Goal: Register for event/course

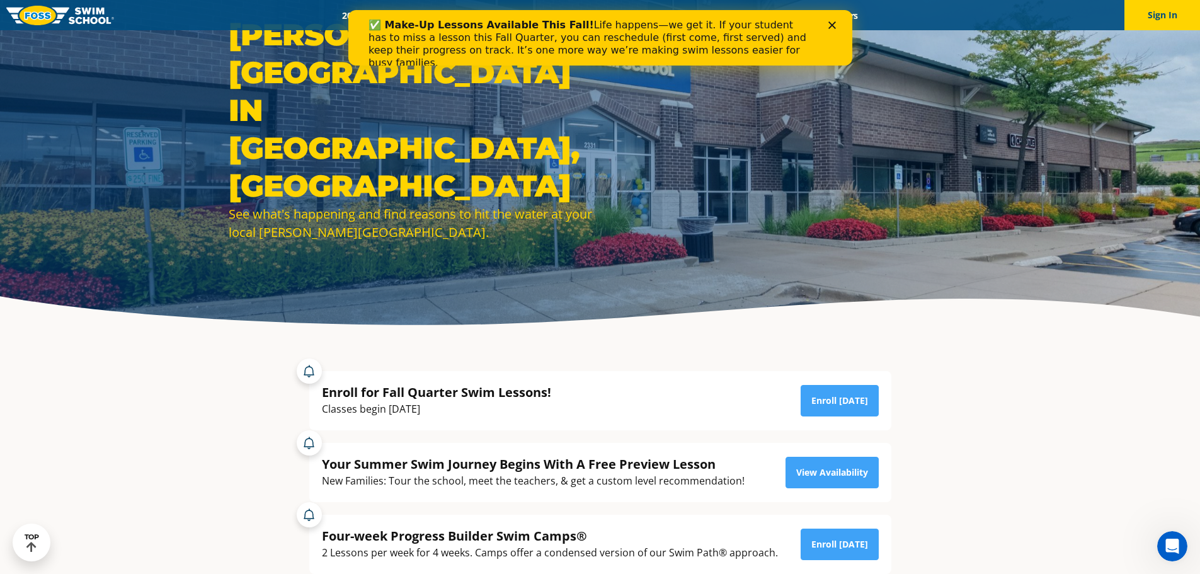
click at [554, 404] on div "Enroll for Fall Quarter Swim Lessons! Classes begin [DATE] Enroll [DATE]" at bounding box center [600, 401] width 557 height 34
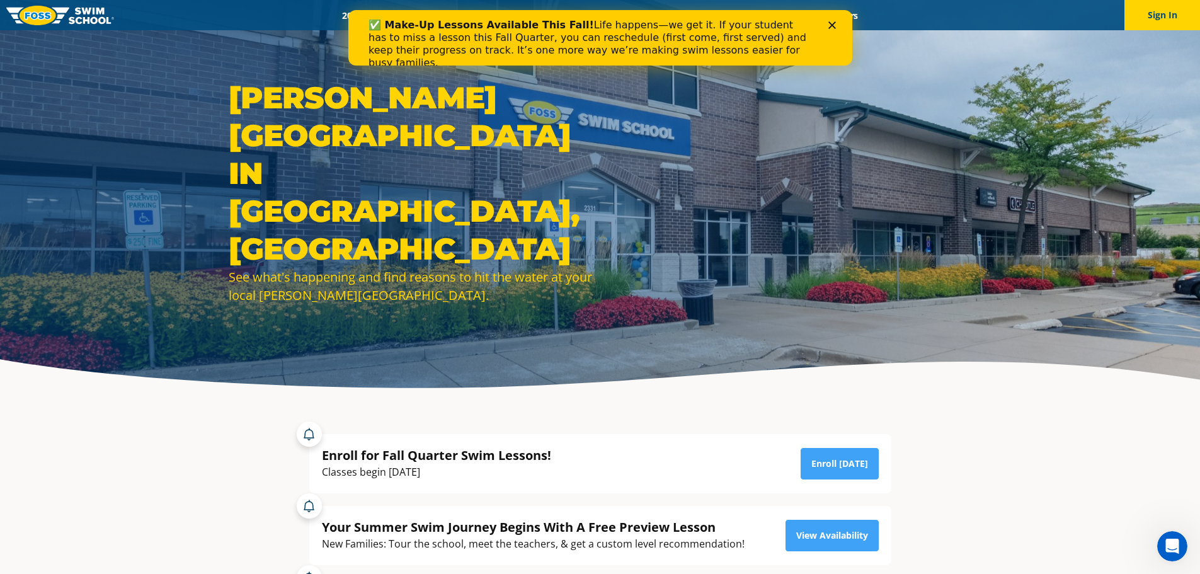
click at [833, 26] on polygon "Close" at bounding box center [832, 25] width 8 height 8
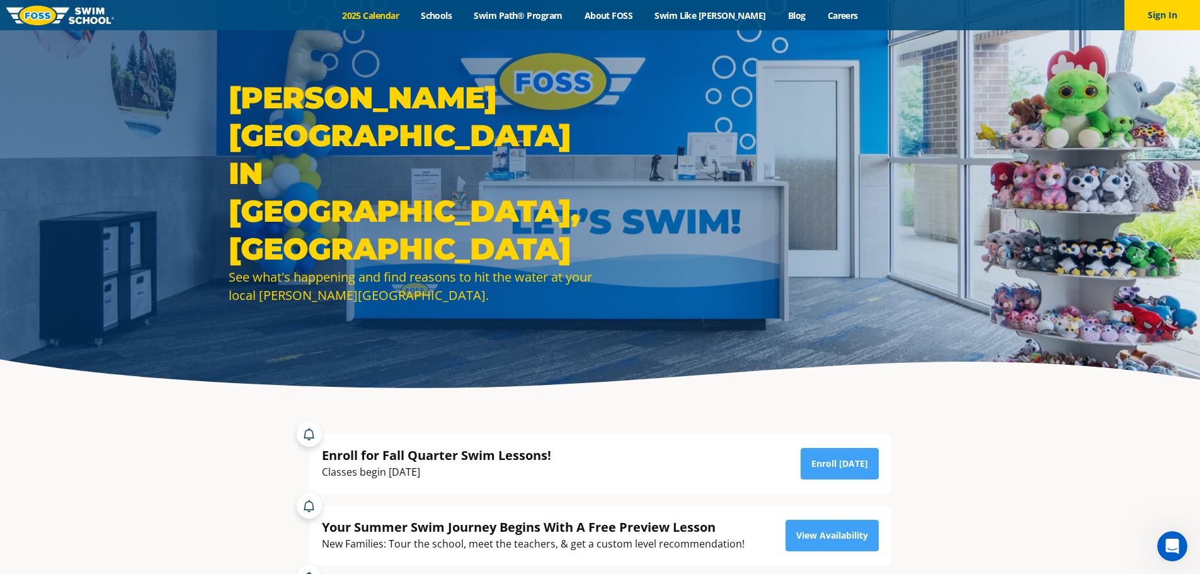
click at [402, 16] on link "2025 Calendar" at bounding box center [370, 15] width 79 height 12
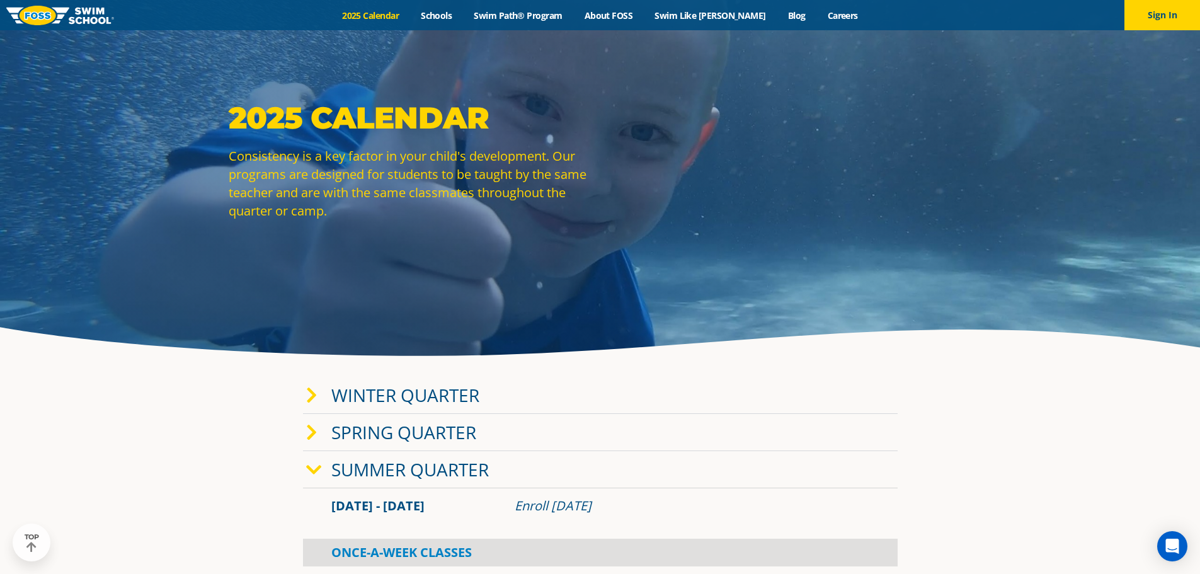
scroll to position [126, 0]
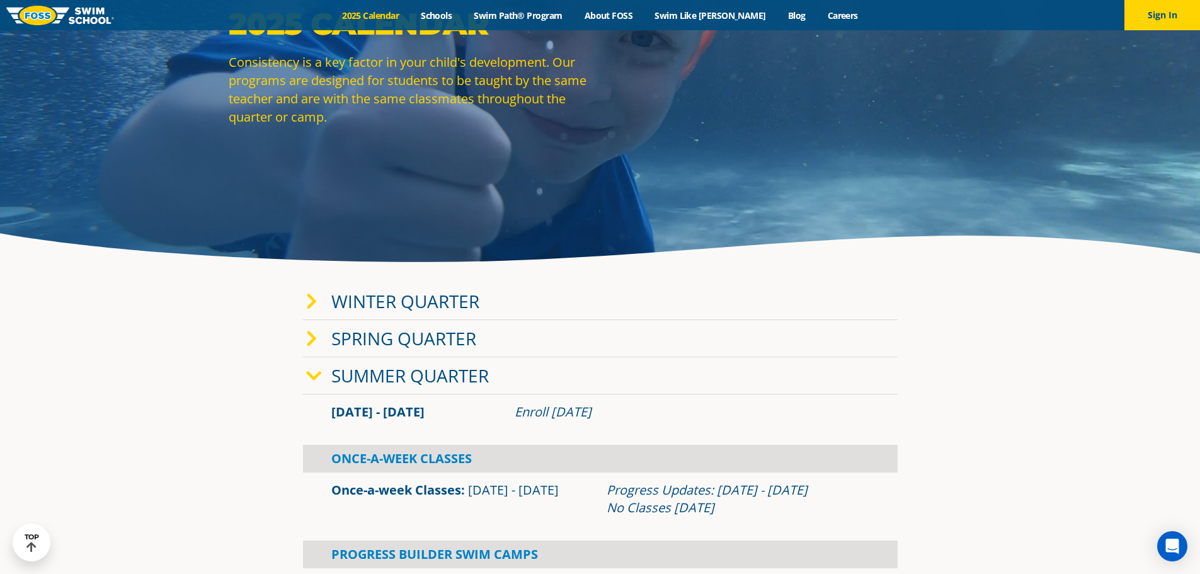
click at [323, 306] on span at bounding box center [318, 301] width 25 height 18
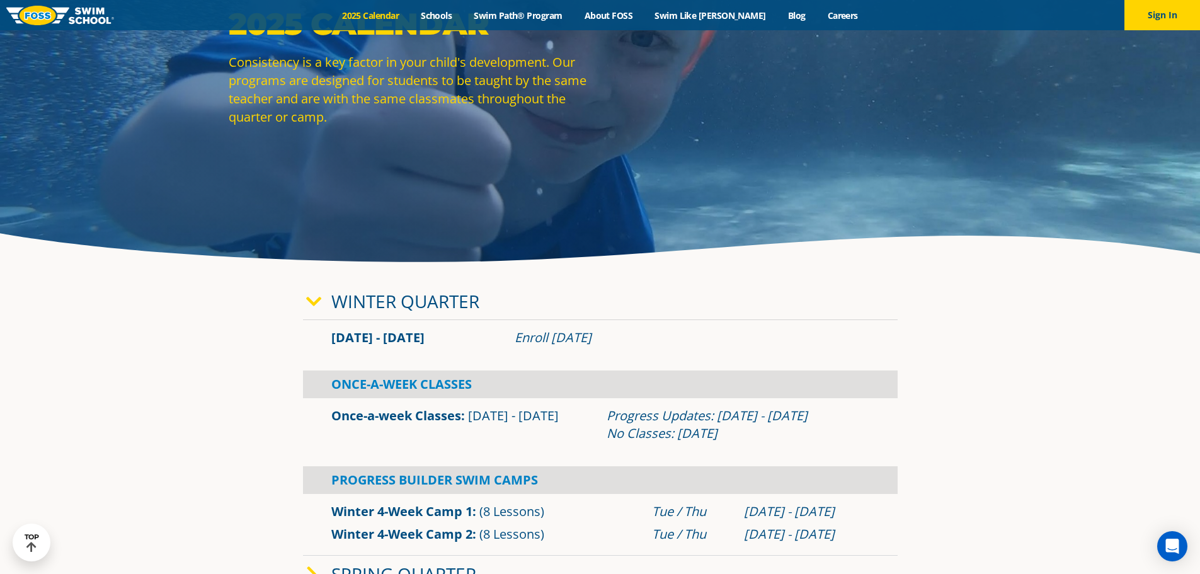
click at [323, 306] on span at bounding box center [318, 301] width 25 height 18
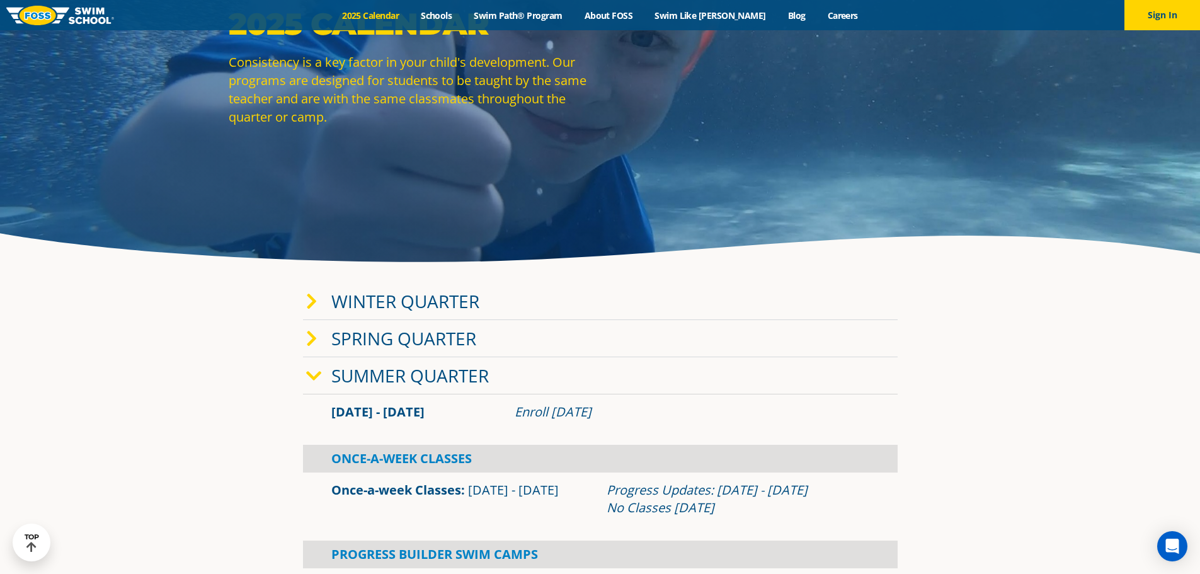
click at [350, 352] on div "Spring Quarter" at bounding box center [600, 338] width 595 height 37
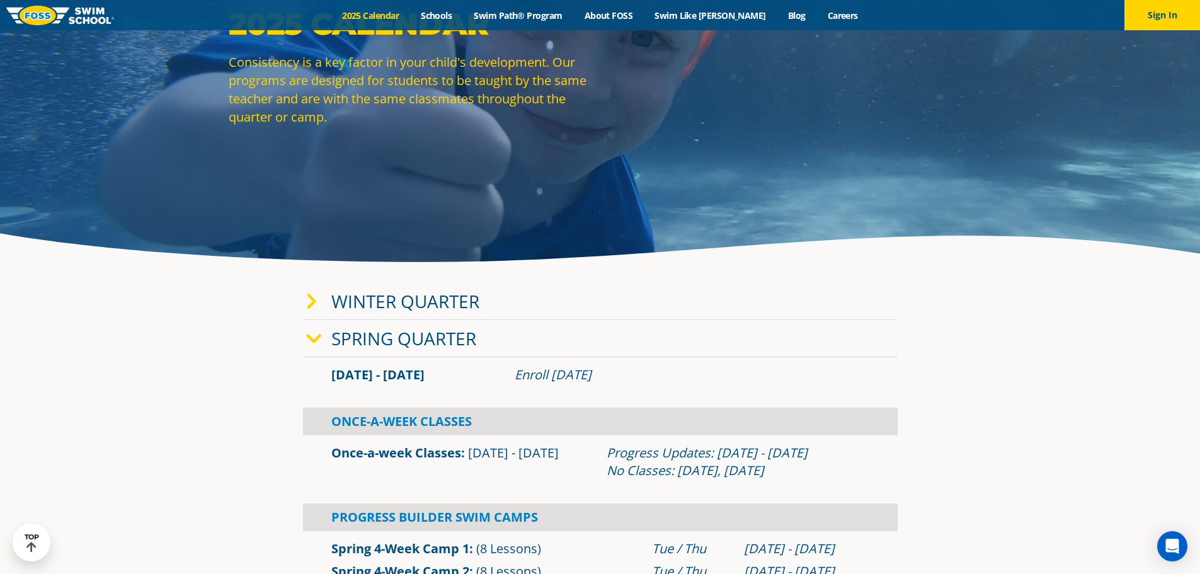
click at [352, 343] on link "Spring Quarter" at bounding box center [403, 338] width 145 height 24
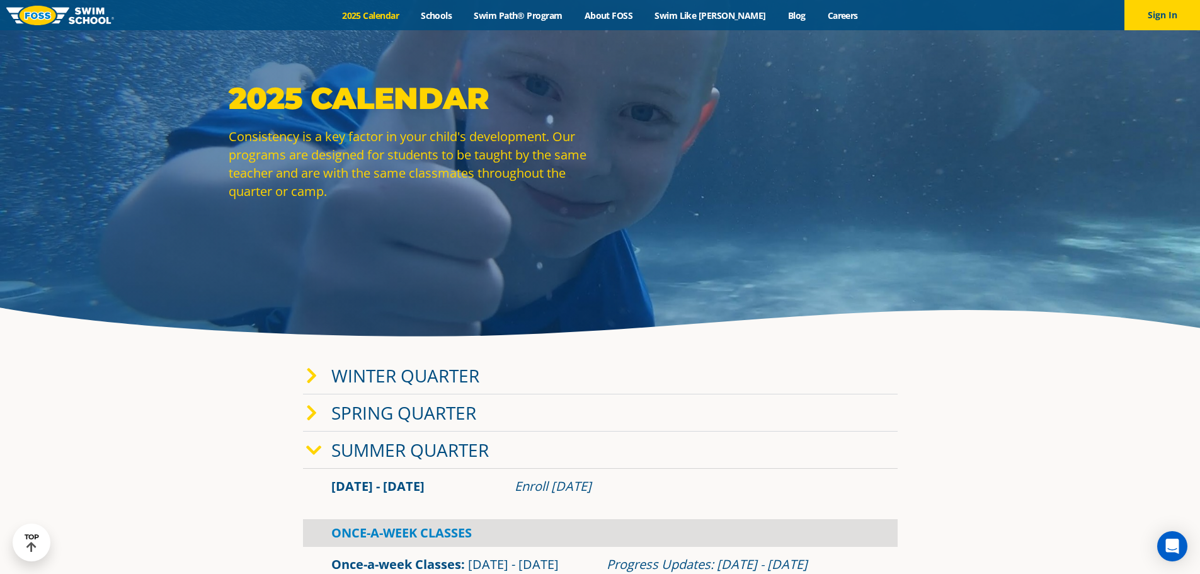
scroll to position [0, 0]
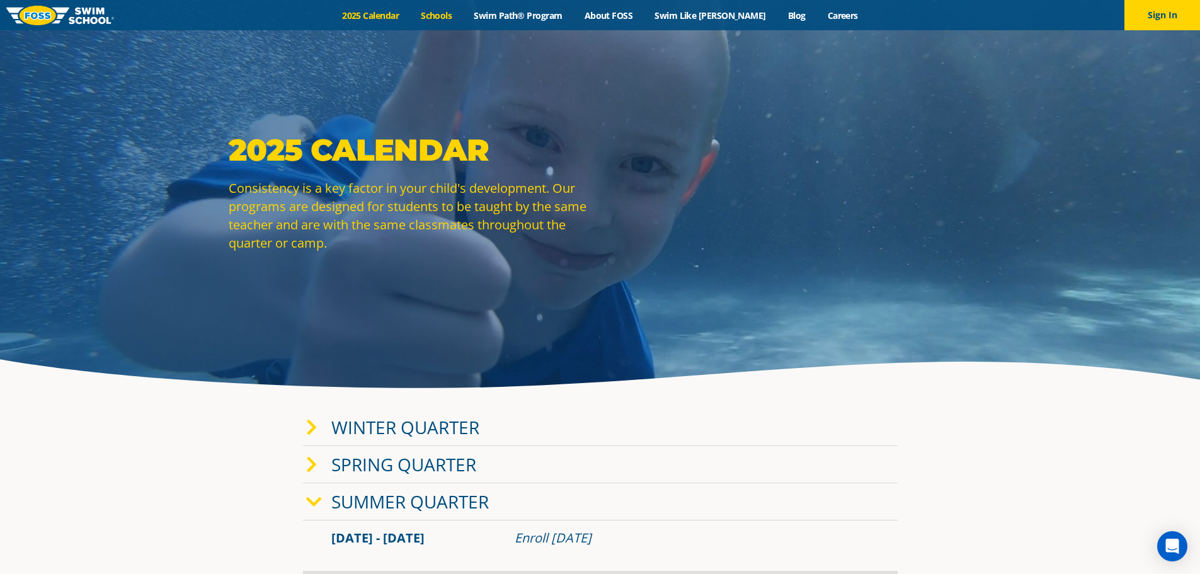
click at [461, 21] on link "Schools" at bounding box center [436, 15] width 53 height 12
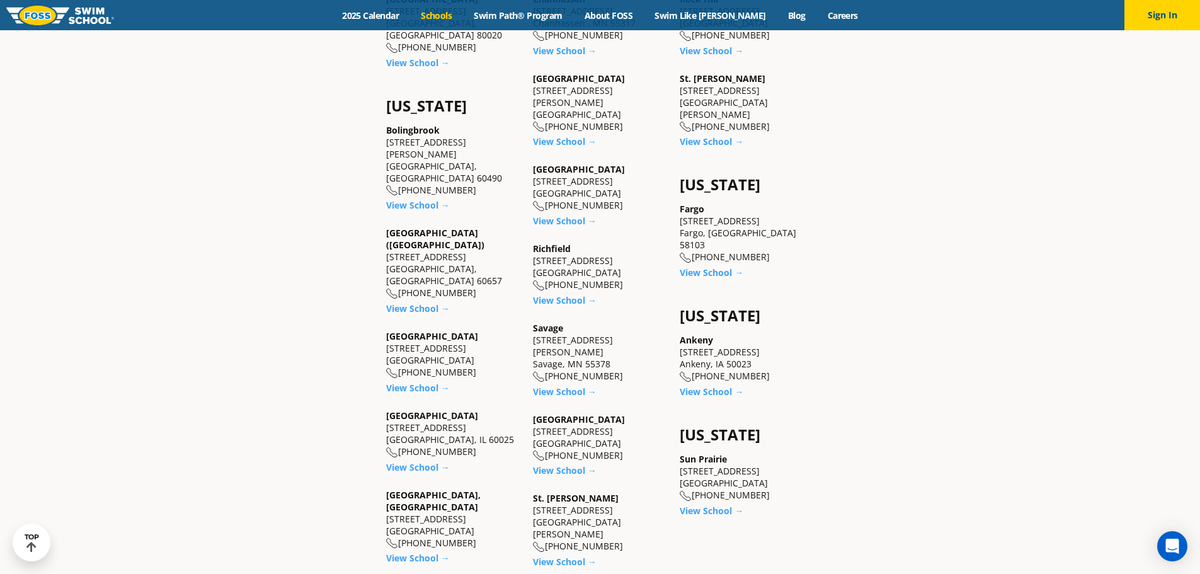
scroll to position [819, 0]
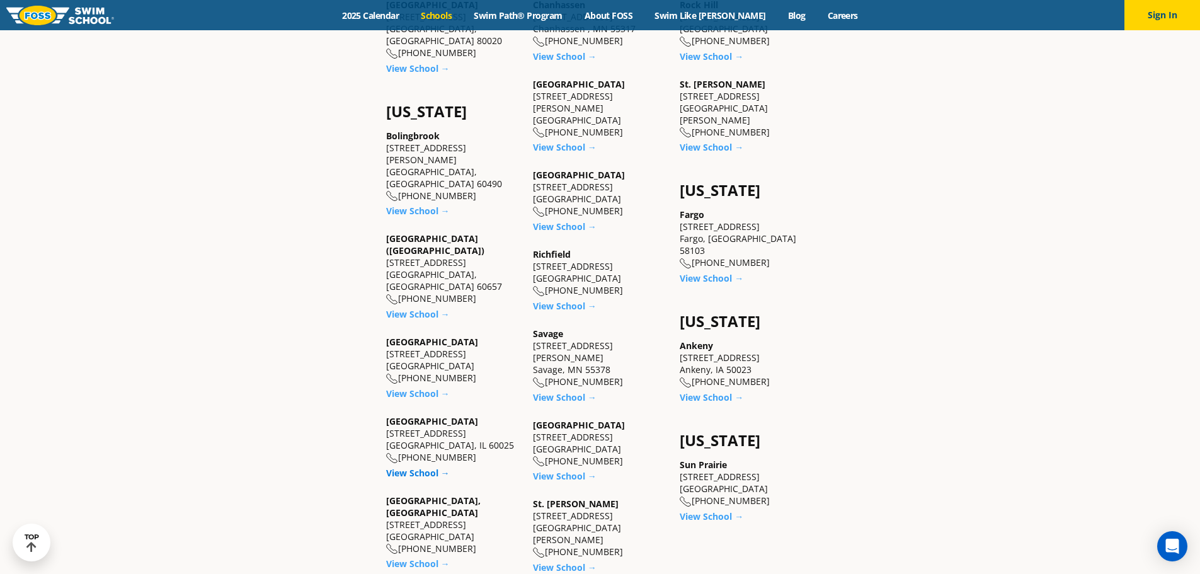
click at [413, 467] on link "View School →" at bounding box center [418, 473] width 64 height 12
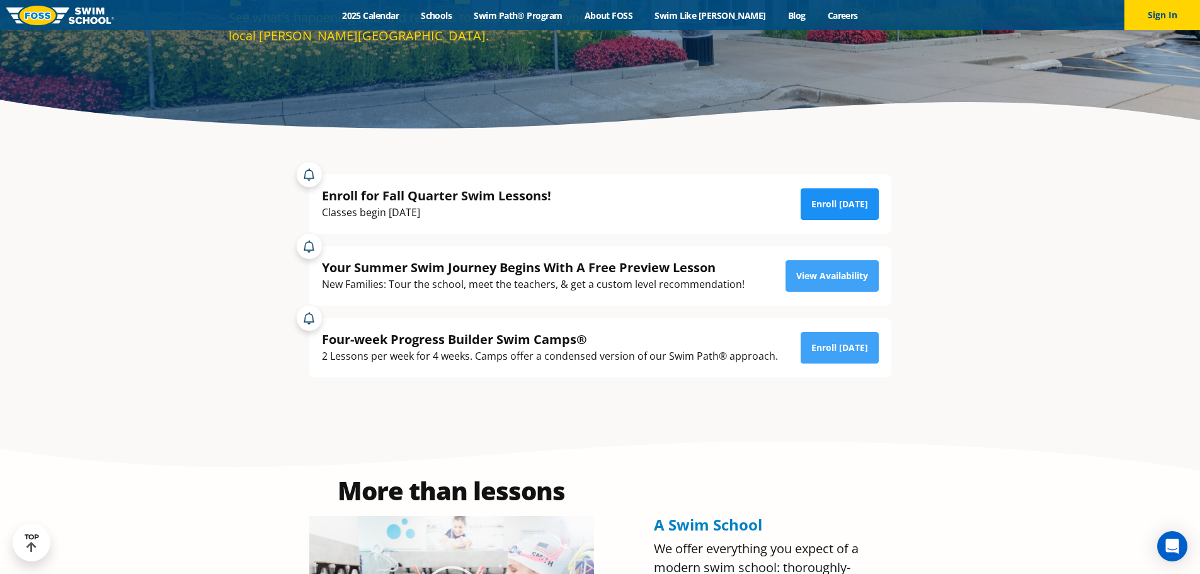
scroll to position [252, 0]
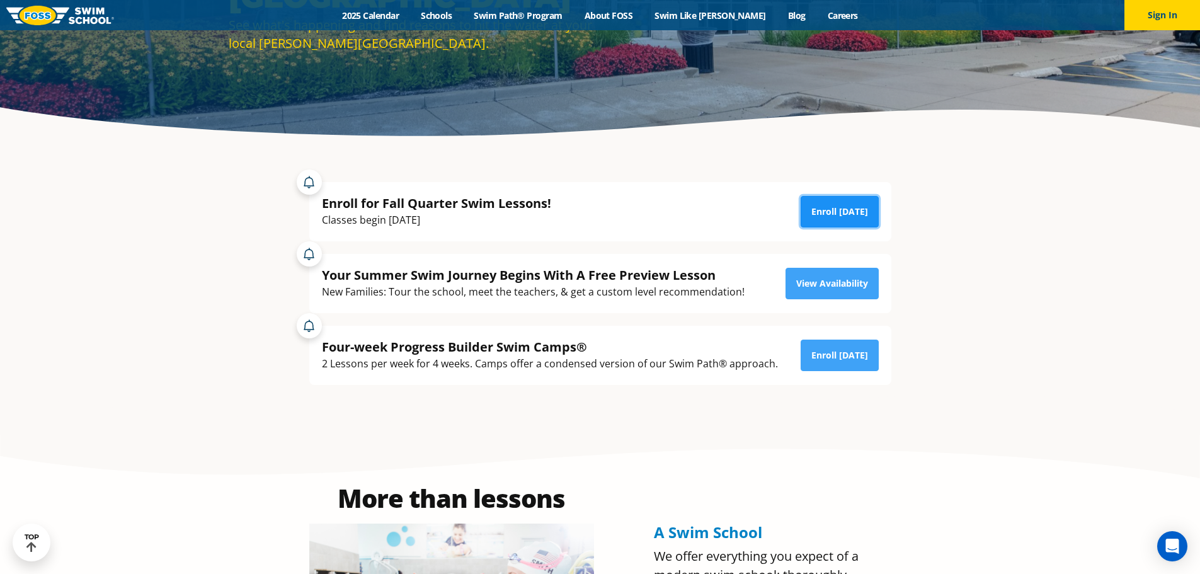
click at [854, 207] on link "Enroll [DATE]" at bounding box center [840, 212] width 78 height 32
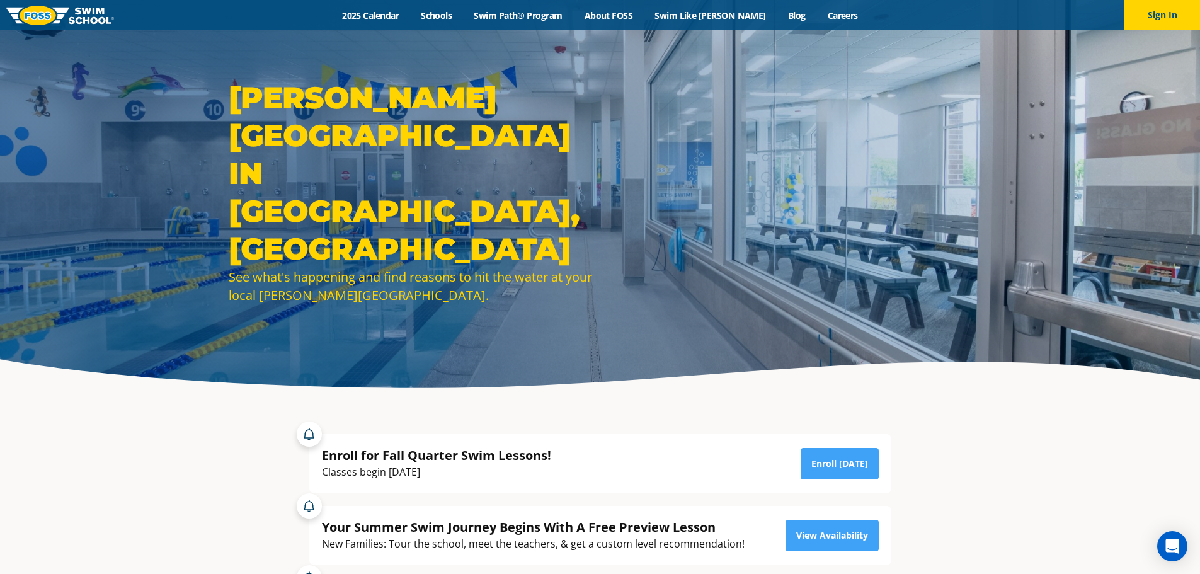
drag, startPoint x: 420, startPoint y: 147, endPoint x: 410, endPoint y: 94, distance: 54.4
click at [410, 94] on div "Foss Swim School in Glenview, IL See what's happening and find reasons to hit t…" at bounding box center [600, 201] width 1200 height 402
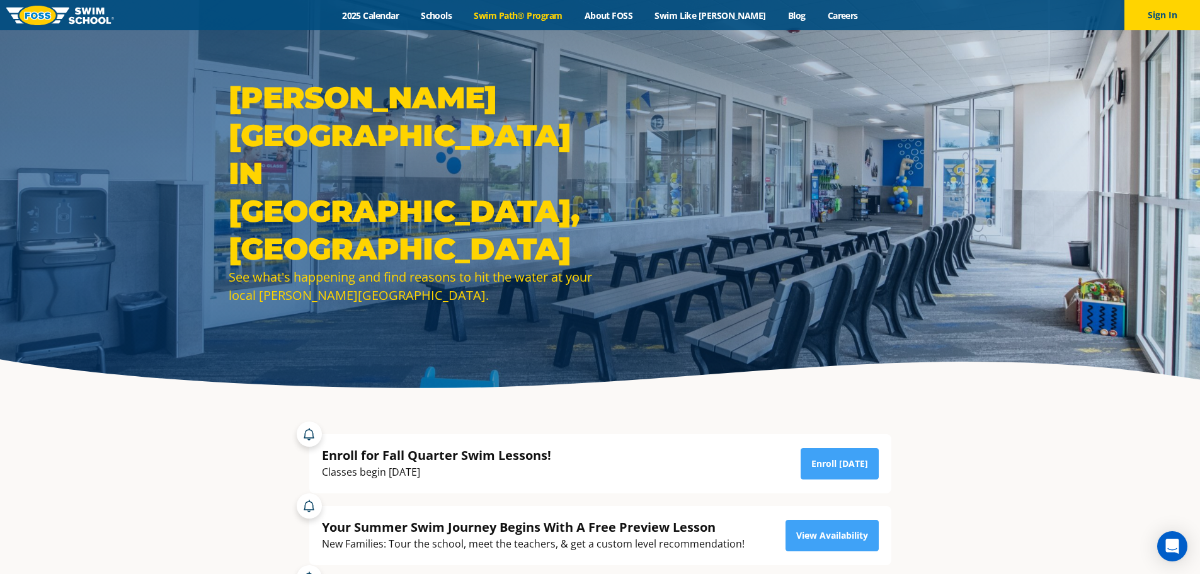
click at [536, 19] on link "Swim Path® Program" at bounding box center [518, 15] width 110 height 12
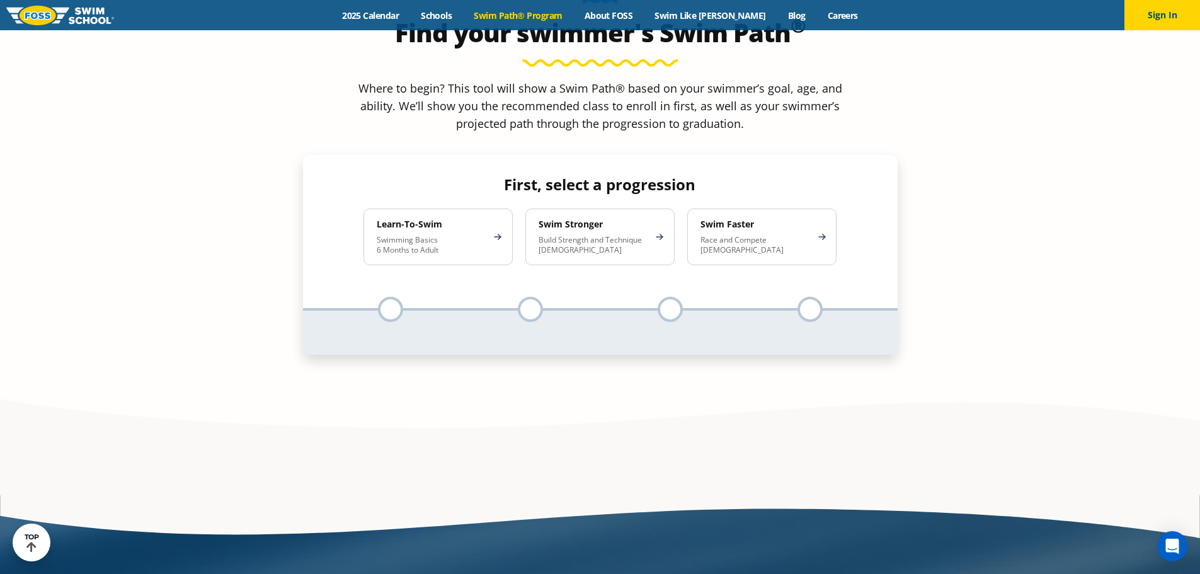
scroll to position [1260, 0]
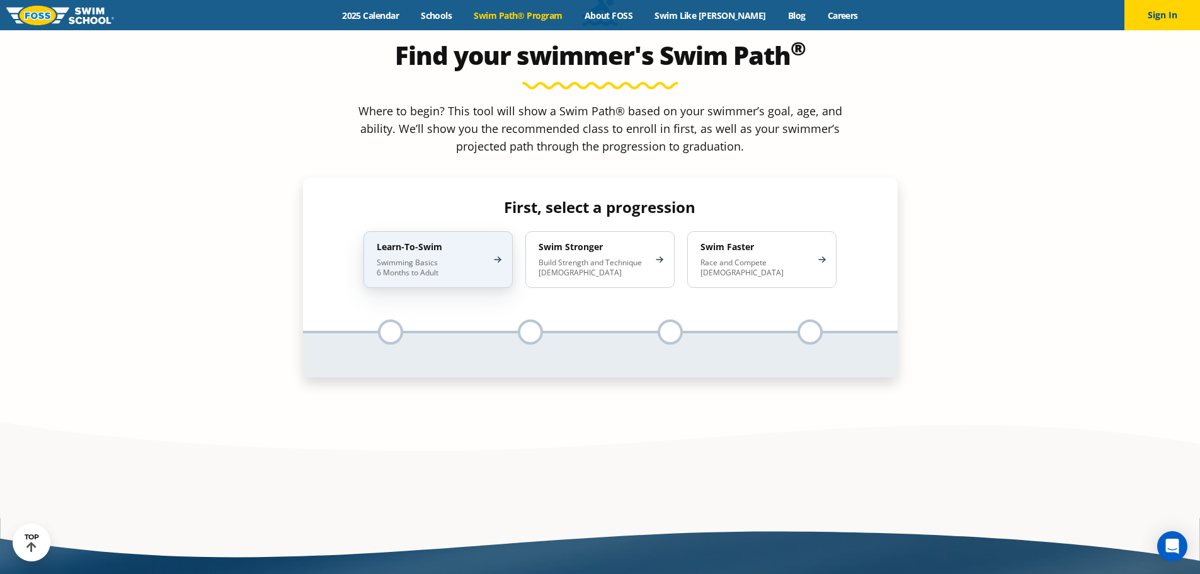
click at [444, 241] on h4 "Learn-To-Swim" at bounding box center [432, 246] width 110 height 11
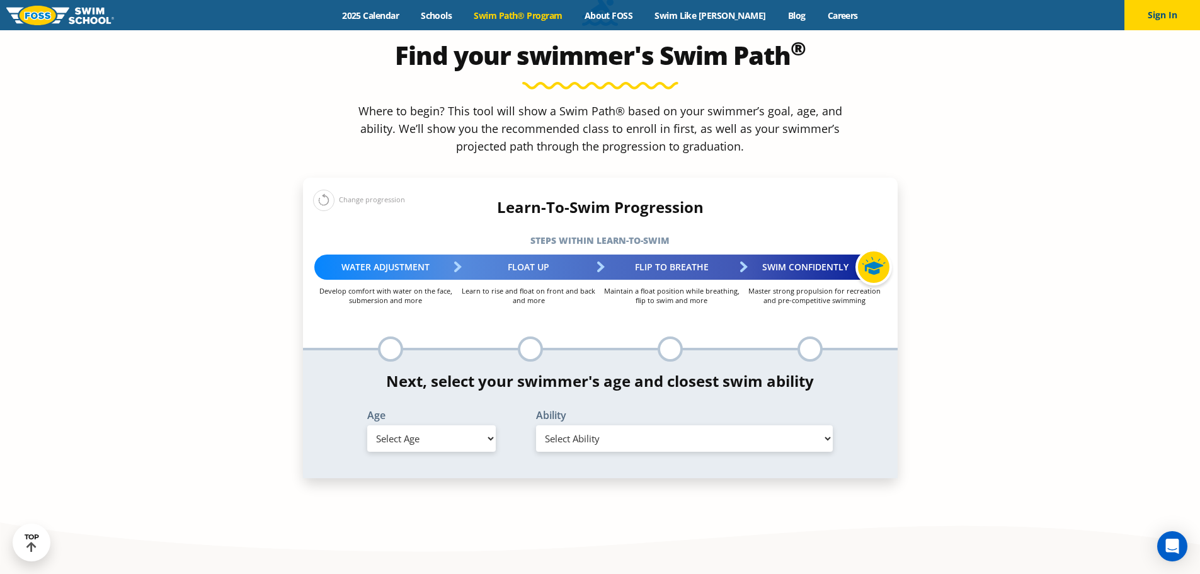
click at [453, 425] on select "Select Age 6 months - 1 year 1 year 2 years 3 years 4 years 5 years 6 years 7 y…" at bounding box center [431, 438] width 129 height 26
select select "3-years"
click at [367, 425] on select "Select Age 6 months - 1 year 1 year 2 years 3 years 4 years 5 years 6 years 7 y…" at bounding box center [431, 438] width 129 height 26
click at [626, 425] on select "Select Ability First in-water experience When in the water, reliant on a life j…" at bounding box center [684, 438] width 297 height 26
select select "3-years-uncomfortable-putting-face-in-the-water-andor-getting-water-on-ears-whi…"
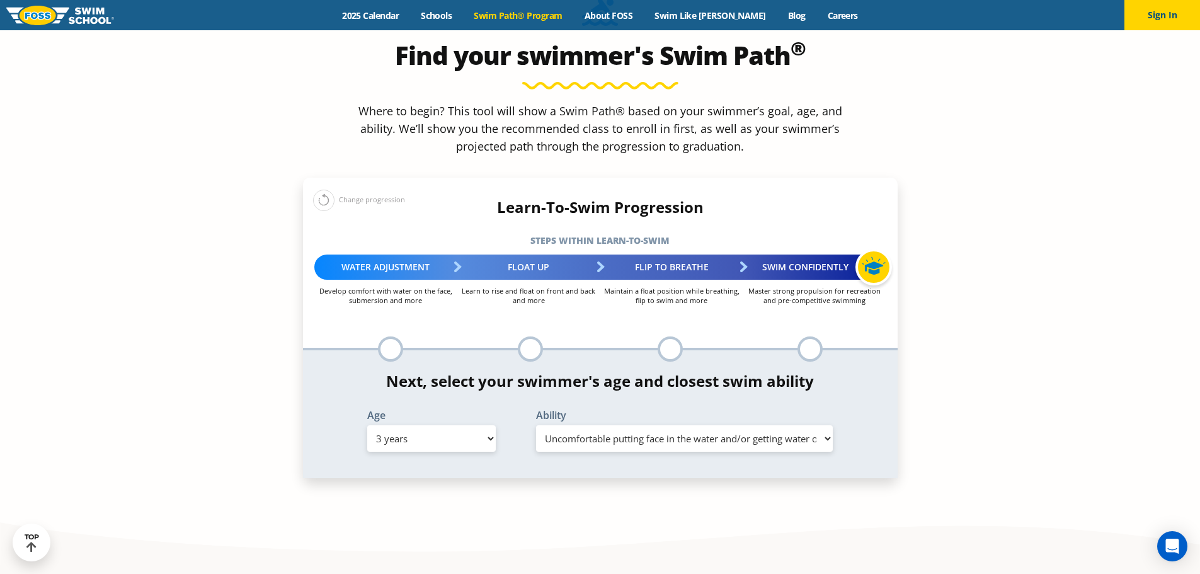
click at [536, 425] on select "Select Ability First in-water experience When in the water, reliant on a life j…" at bounding box center [684, 438] width 297 height 26
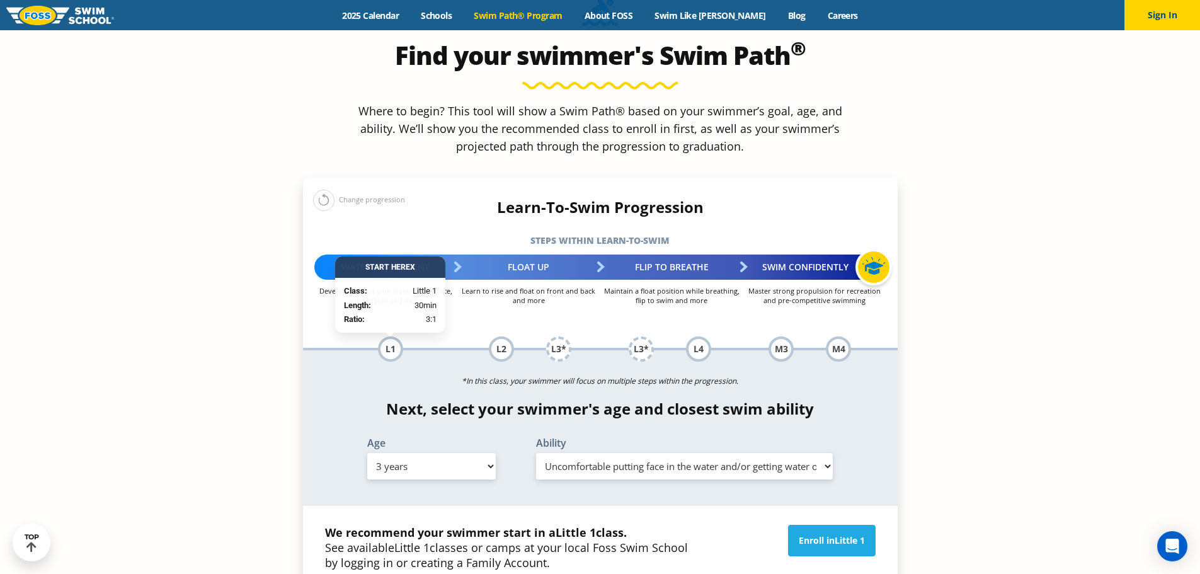
click at [416, 453] on select "Select Age 6 months - 1 year 1 year 2 years 3 years 4 years 5 years 6 years 7 y…" at bounding box center [431, 466] width 129 height 26
click at [195, 399] on section "Find your swimmer's Swim Path ® Where to begin? This tool will show a Swim Path…" at bounding box center [600, 356] width 1200 height 818
click at [403, 453] on select "Select Age 6 months - 1 year 1 year 2 years 3 years 4 years 5 years 6 years 7 y…" at bounding box center [431, 466] width 129 height 26
select select "2-years"
click at [367, 453] on select "Select Age 6 months - 1 year 1 year 2 years 3 years 4 years 5 years 6 years 7 y…" at bounding box center [431, 466] width 129 height 26
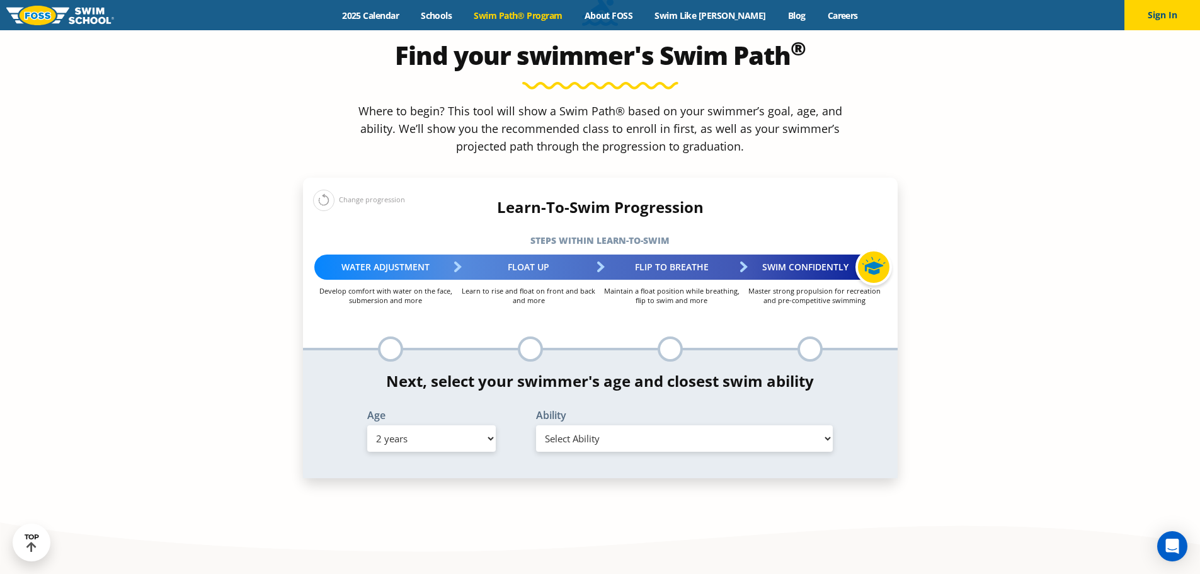
click at [622, 425] on select "Select Ability First in-water experience Comfortable with water poured over the…" at bounding box center [684, 438] width 297 height 26
click at [536, 425] on select "Select Ability First in-water experience Comfortable with water poured over the…" at bounding box center [684, 438] width 297 height 26
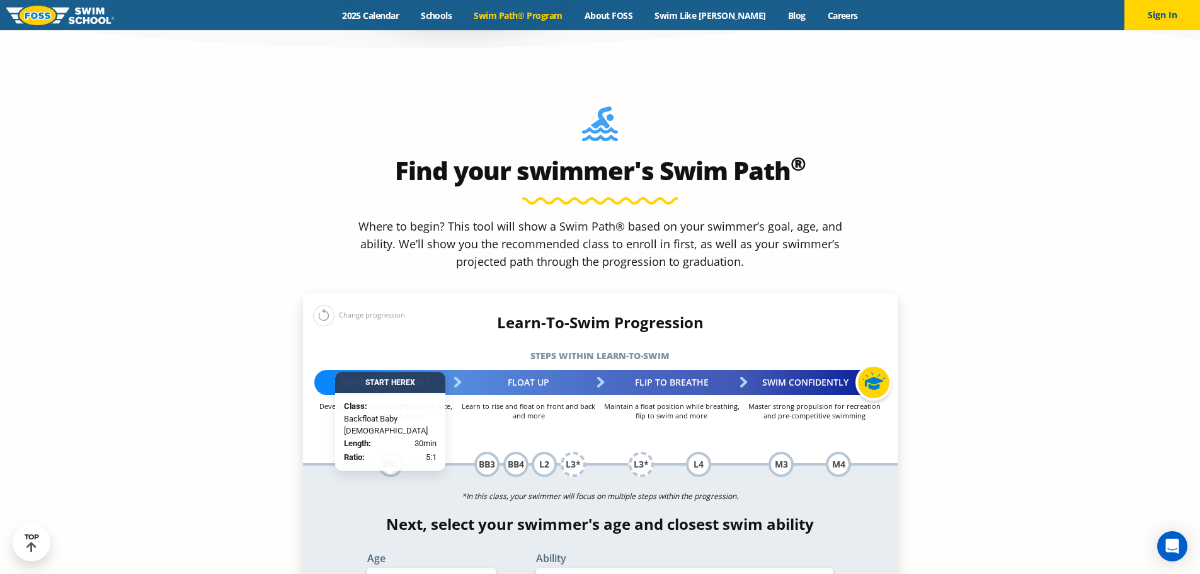
scroll to position [1134, 0]
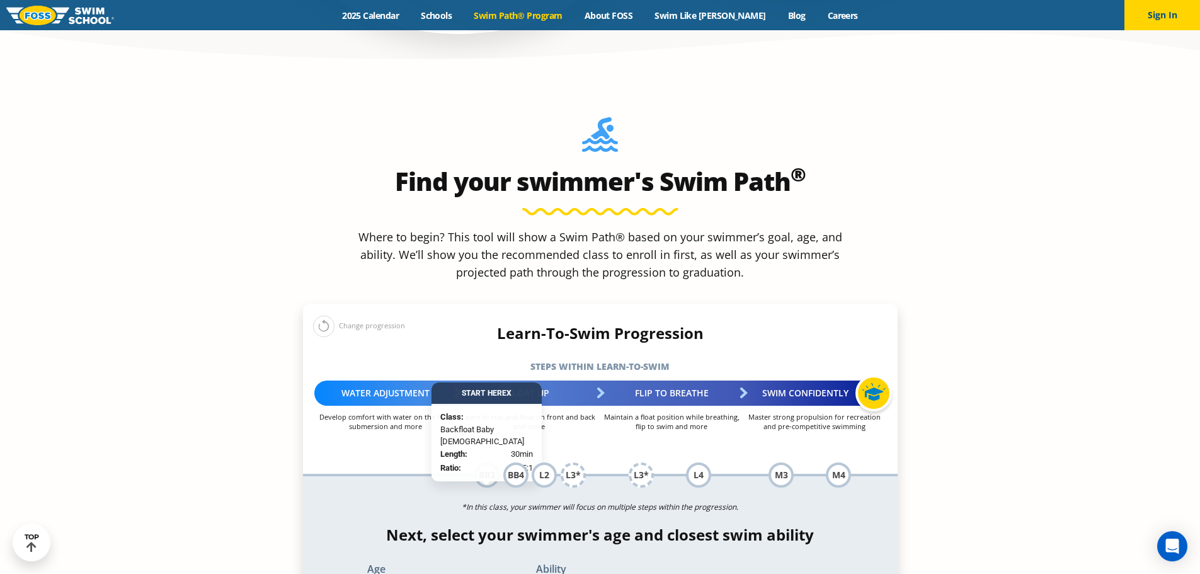
click at [578, 564] on label "Ability" at bounding box center [684, 569] width 297 height 10
select select "2-years-i-would-be-comfortable-if-my-child-fell-in-the-water-and-confident-they…"
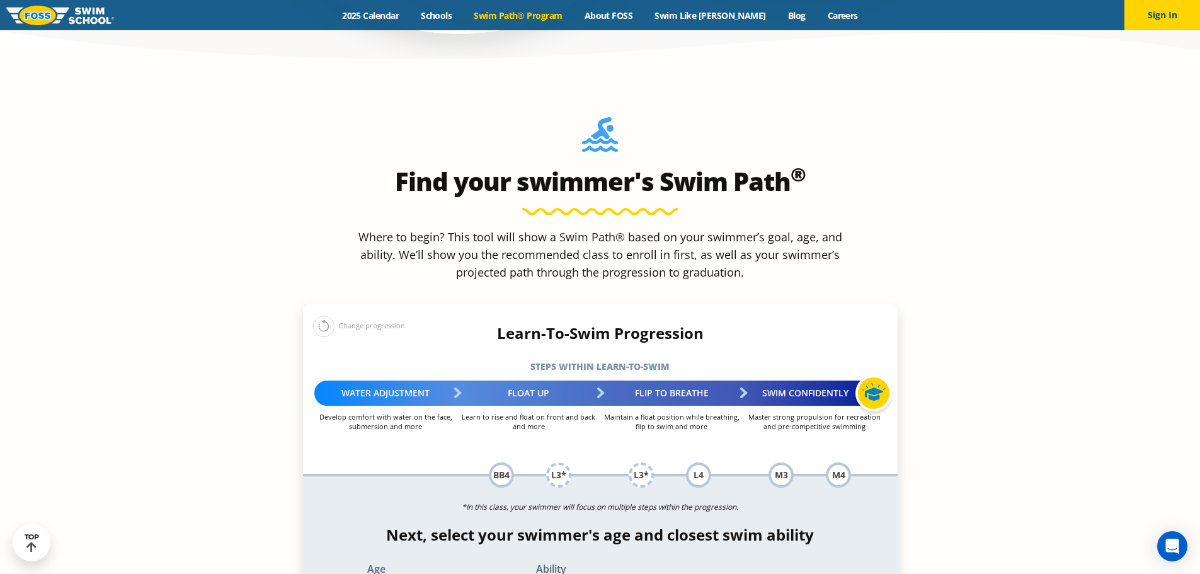
select select "3-years"
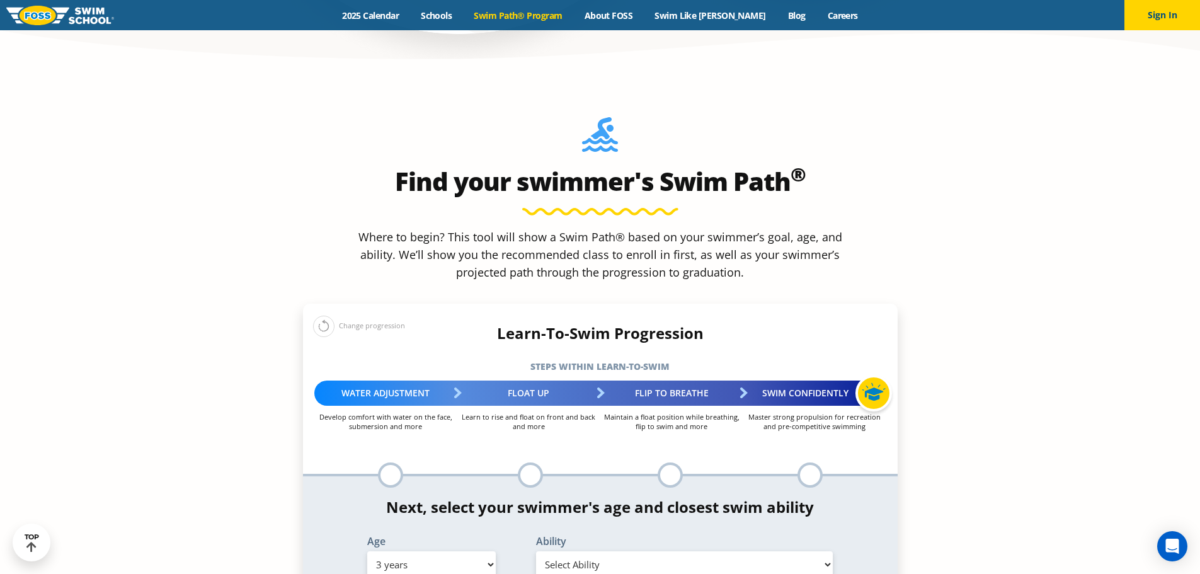
click at [631, 551] on select "Select Ability First in-water experience When in the water, reliant on a life j…" at bounding box center [684, 564] width 297 height 26
click at [536, 551] on select "Select Ability First in-water experience When in the water, reliant on a life j…" at bounding box center [684, 564] width 297 height 26
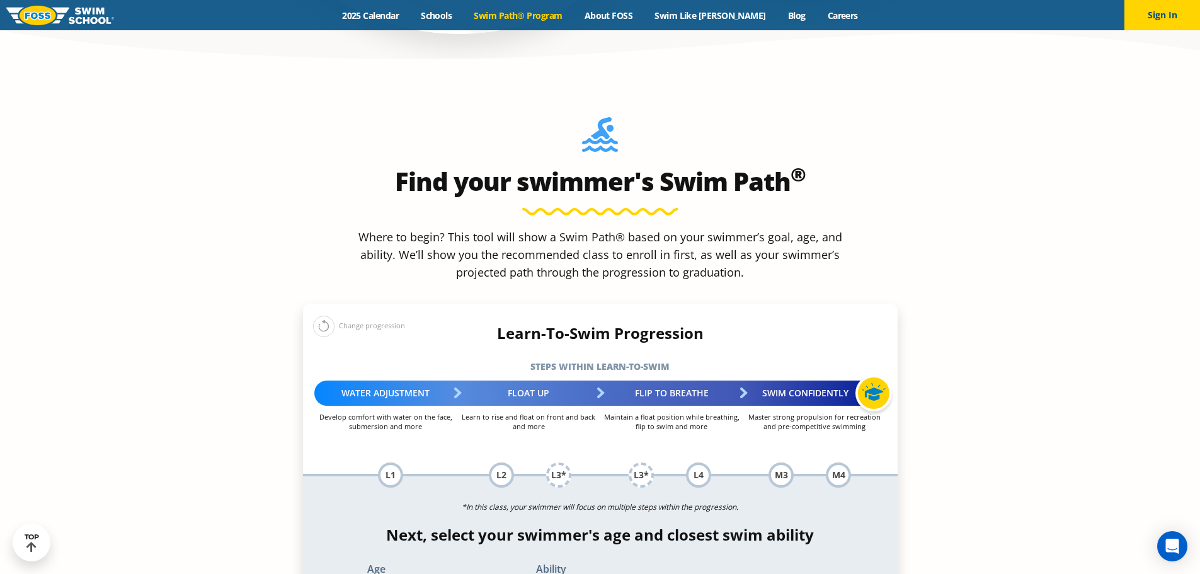
select select "3-years-when-in-the-water-reliant-on-a-life-jacket-or-floatation-device"
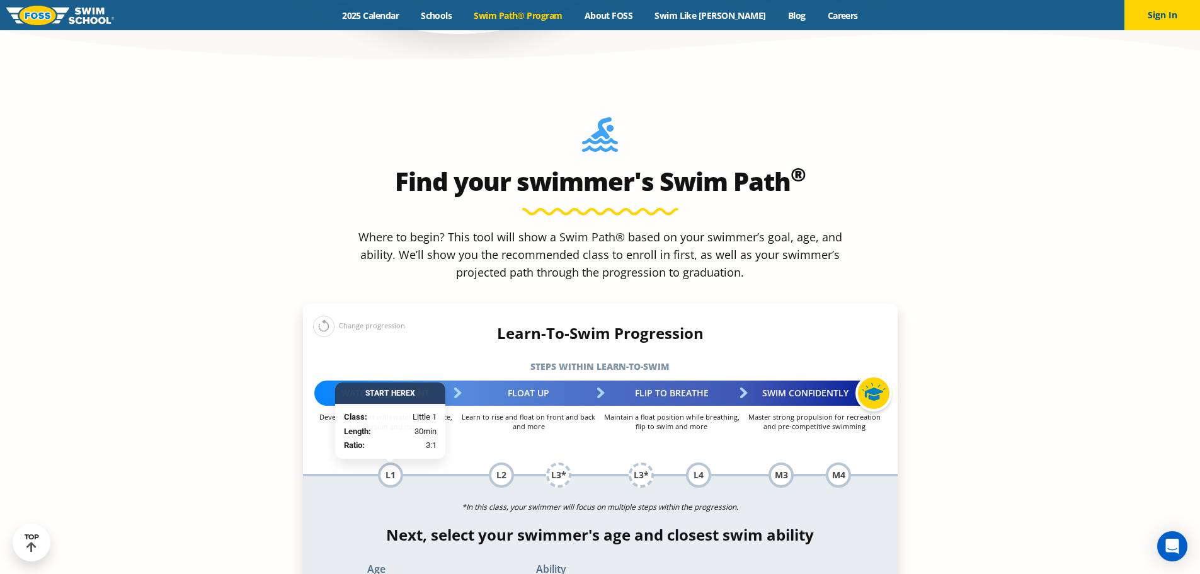
click at [447, 526] on h4 "Next, select your swimmer's age and closest swim ability" at bounding box center [600, 535] width 595 height 18
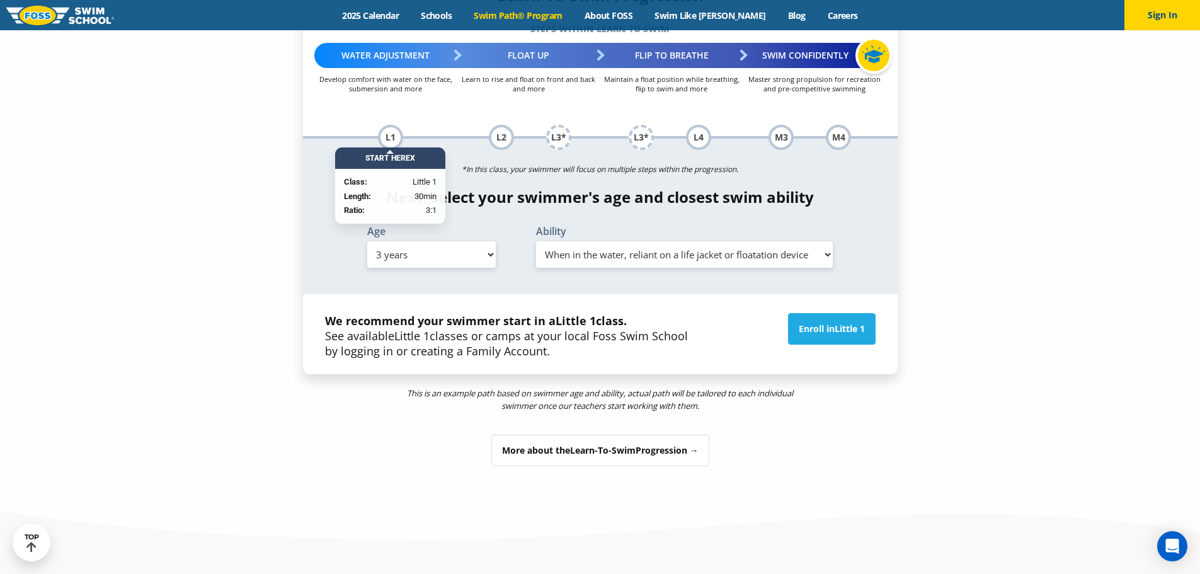
scroll to position [1449, 0]
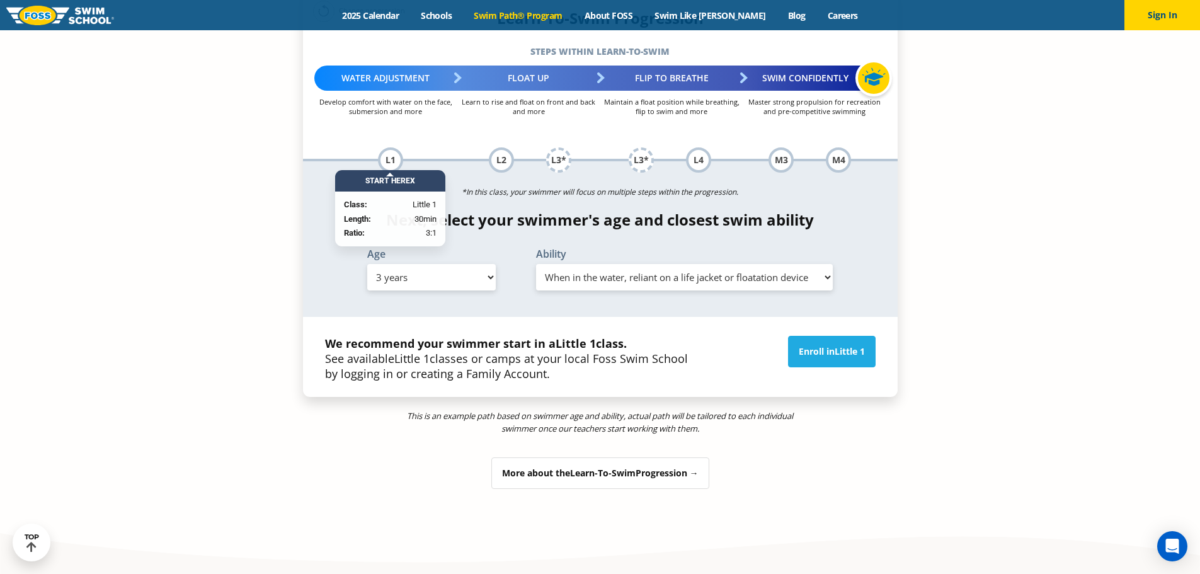
click at [427, 264] on select "Select Age 6 months - 1 year 1 year 2 years 3 years 4 years 5 years 6 years 7 y…" at bounding box center [431, 277] width 129 height 26
click at [367, 264] on select "Select Age 6 months - 1 year 1 year 2 years 3 years 4 years 5 years 6 years 7 y…" at bounding box center [431, 277] width 129 height 26
click at [795, 336] on link "Enroll in Little 1" at bounding box center [832, 352] width 88 height 32
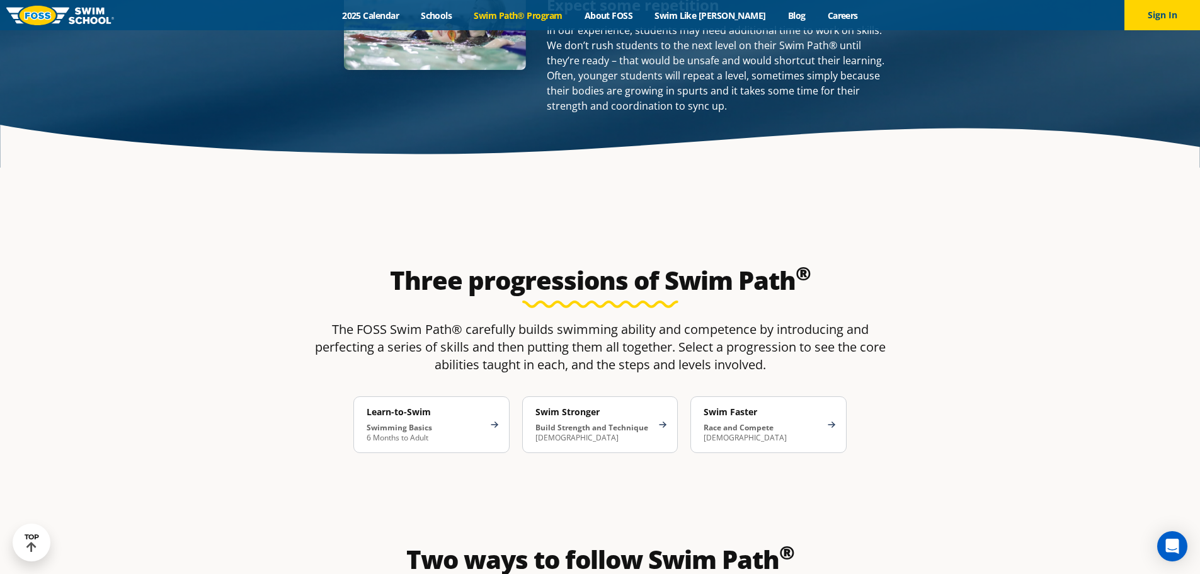
scroll to position [1953, 0]
